Goal: Information Seeking & Learning: Learn about a topic

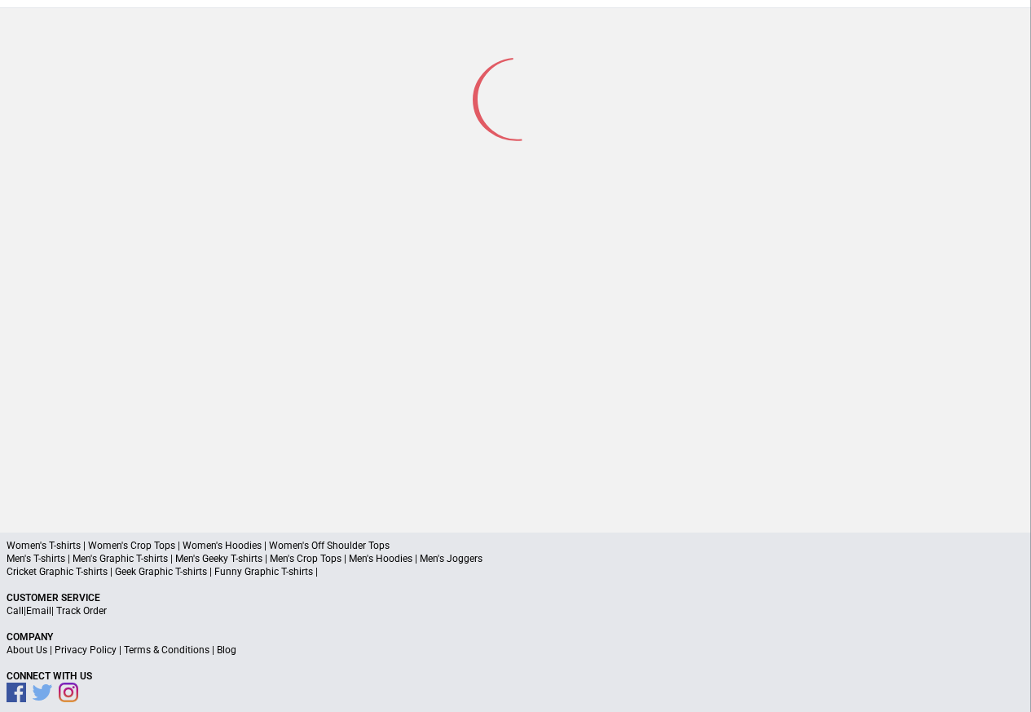
scroll to position [77, 0]
